Goal: Find specific page/section: Find specific page/section

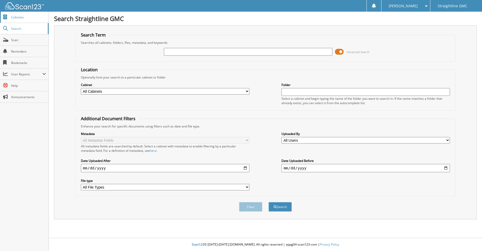
click at [19, 15] on span "Cabinets" at bounding box center [28, 17] width 35 height 4
click at [19, 17] on span "Cabinets" at bounding box center [28, 17] width 35 height 4
click at [249, 93] on select "All Cabinets BILLS OF SALE BILLS OF SALE (PR) DEALS DEALS (PR) REPAIR ORDERS Ne…" at bounding box center [165, 91] width 169 height 6
click at [81, 88] on select "All Cabinets BILLS OF SALE BILLS OF SALE (PR) DEALS DEALS (PR) REPAIR ORDERS Ne…" at bounding box center [165, 91] width 169 height 6
click at [247, 92] on select "All Cabinets BILLS OF SALE BILLS OF SALE (PR) DEALS DEALS (PR) REPAIR ORDERS Ne…" at bounding box center [165, 91] width 169 height 6
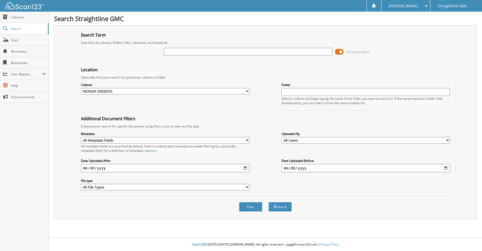
select select "12362"
click at [81, 88] on select "All Cabinets BILLS OF SALE BILLS OF SALE (PR) DEALS DEALS (PR) REPAIR ORDERS Ne…" at bounding box center [165, 91] width 169 height 6
click at [247, 91] on select "All Cabinets BILLS OF SALE BILLS OF SALE (PR) DEALS DEALS (PR) REPAIR ORDERS Ne…" at bounding box center [165, 91] width 169 height 6
select select
click at [81, 88] on select "All Cabinets BILLS OF SALE BILLS OF SALE (PR) DEALS DEALS (PR) REPAIR ORDERS Ne…" at bounding box center [165, 91] width 169 height 6
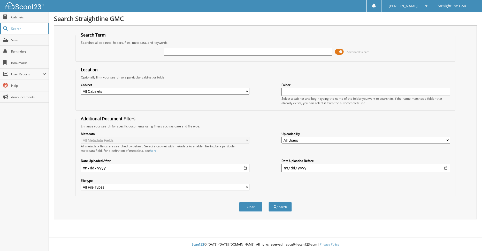
click at [23, 28] on span "Search" at bounding box center [28, 28] width 34 height 4
click at [21, 17] on span "Cabinets" at bounding box center [28, 17] width 35 height 4
click at [19, 15] on span "Cabinets" at bounding box center [28, 17] width 35 height 4
